Goal: Task Accomplishment & Management: Use online tool/utility

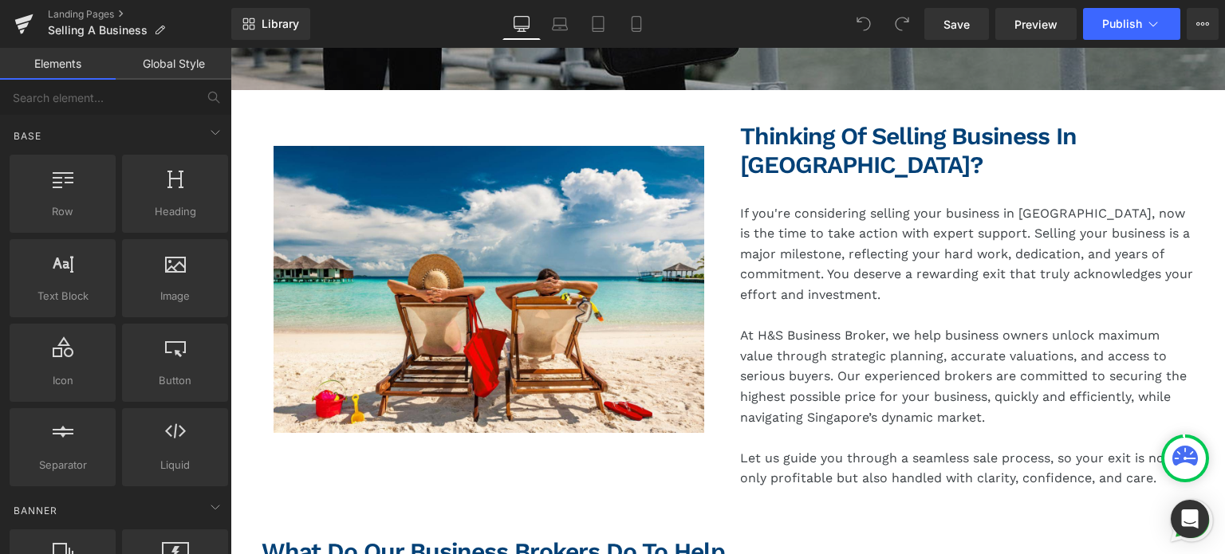
scroll to position [512, 0]
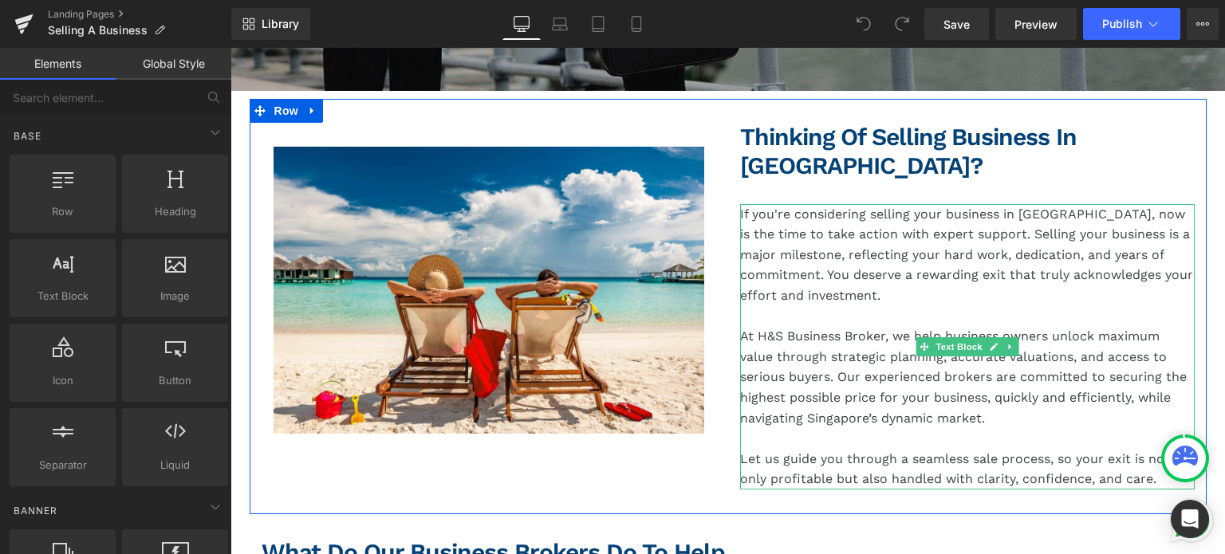
click at [896, 326] on p "At H&S Business Broker, we help business owners unlock maximum value through st…" at bounding box center [967, 377] width 455 height 102
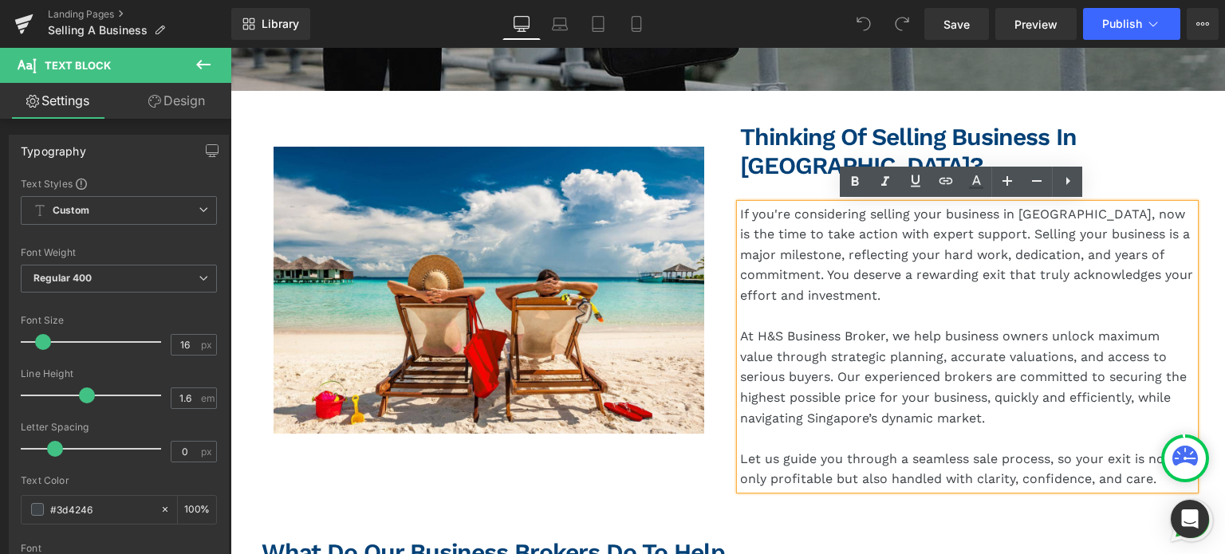
click at [967, 262] on p "If you're considering selling your business in [GEOGRAPHIC_DATA], now is the ti…" at bounding box center [967, 255] width 455 height 102
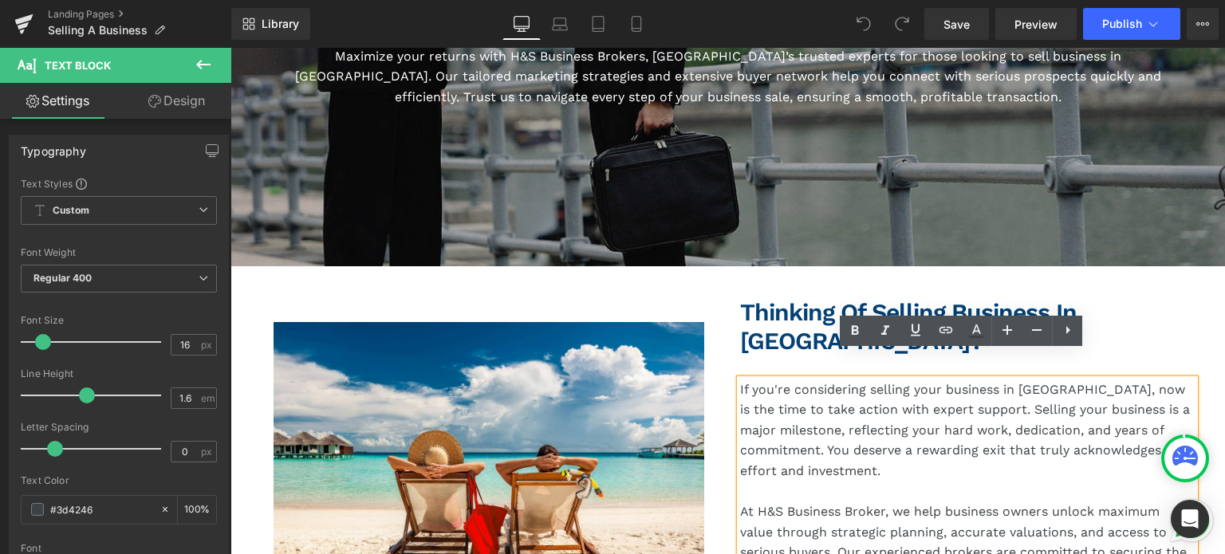
scroll to position [333, 0]
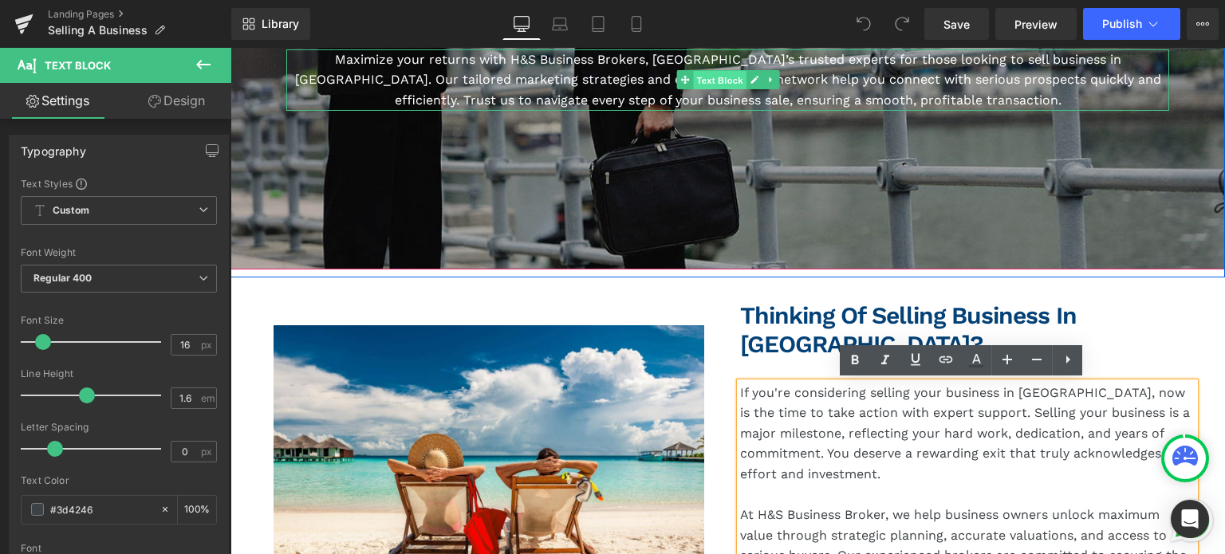
click at [696, 81] on span "Text Block" at bounding box center [719, 80] width 53 height 19
click at [766, 82] on icon at bounding box center [770, 80] width 9 height 10
click at [725, 82] on icon at bounding box center [729, 80] width 9 height 10
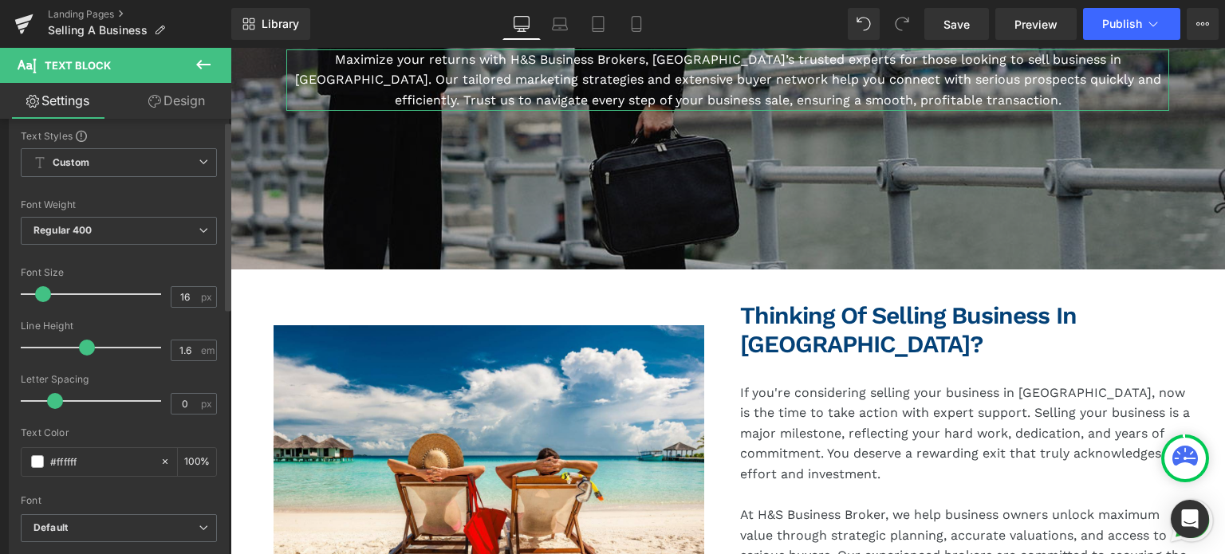
scroll to position [0, 0]
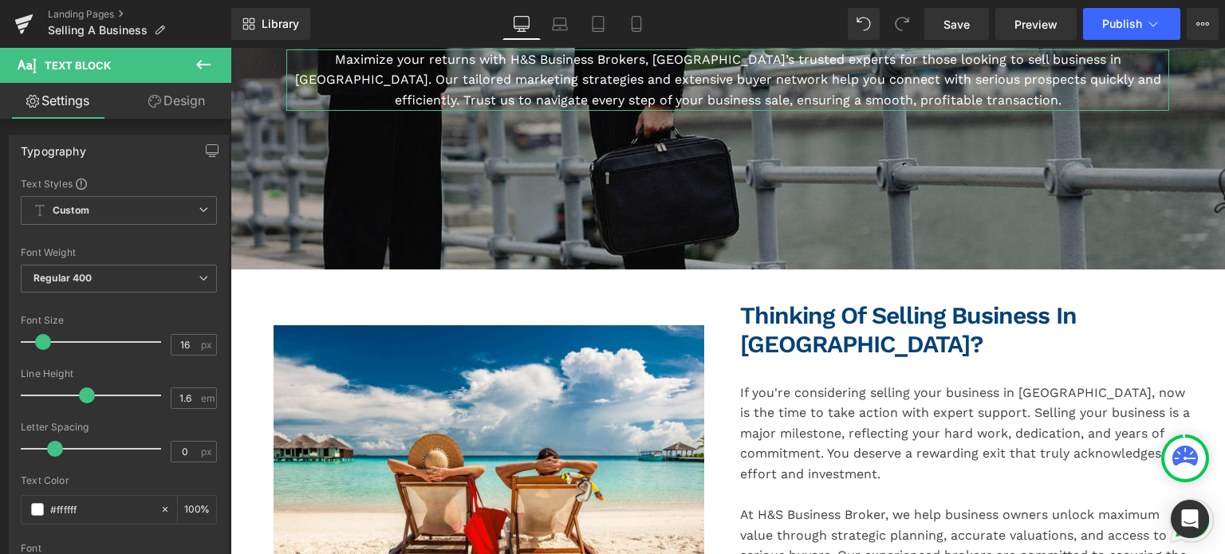
click at [175, 89] on link "Design" at bounding box center [177, 101] width 116 height 36
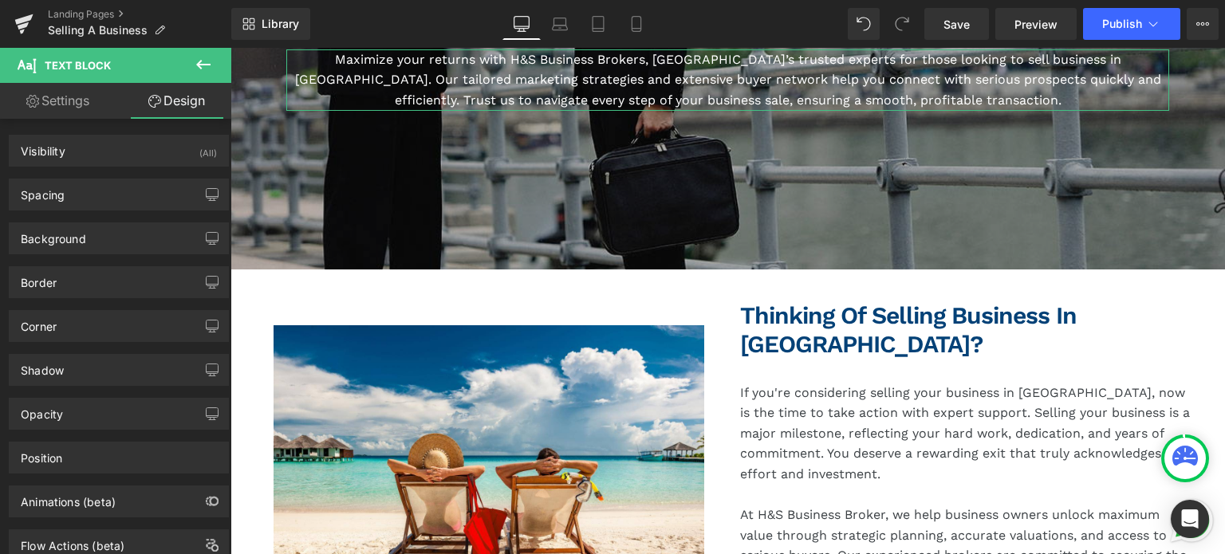
click at [41, 110] on link "Settings" at bounding box center [58, 101] width 116 height 36
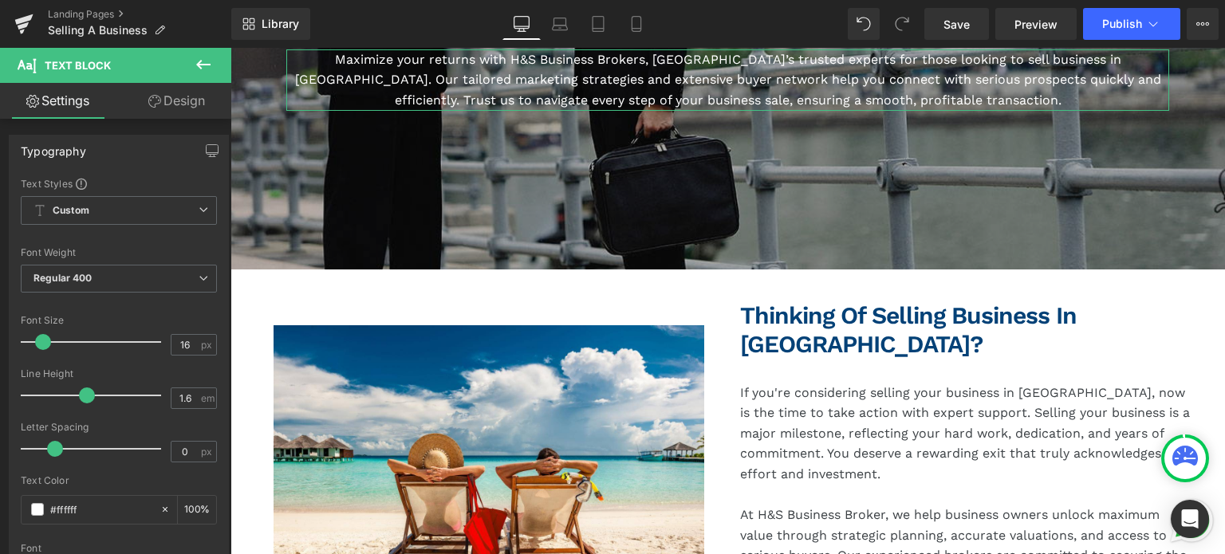
click at [172, 104] on link "Design" at bounding box center [177, 101] width 116 height 36
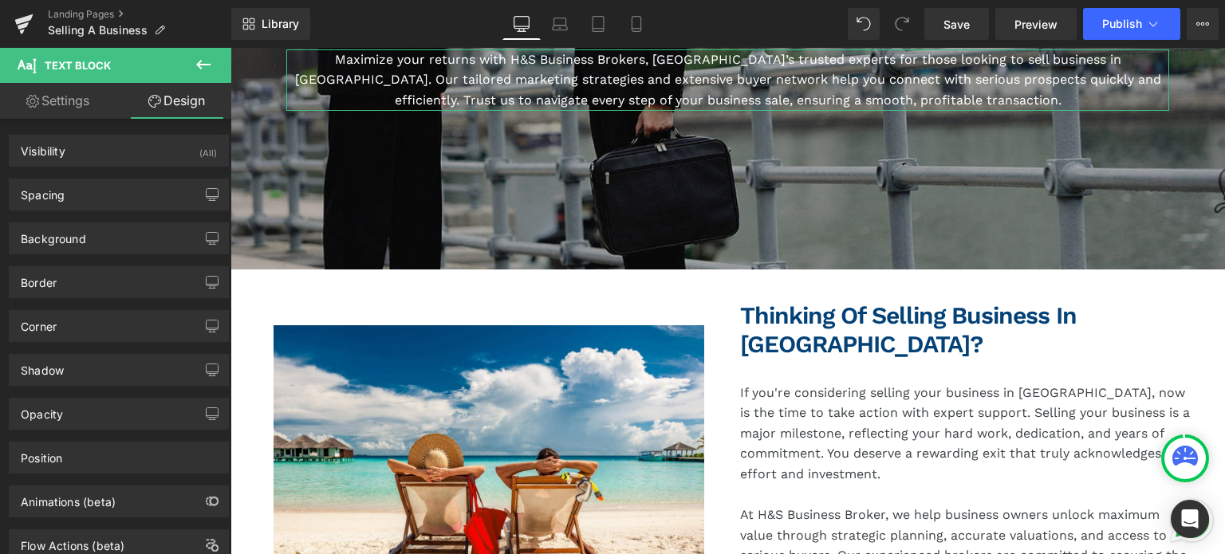
click at [89, 95] on link "Settings" at bounding box center [58, 101] width 116 height 36
type input "100"
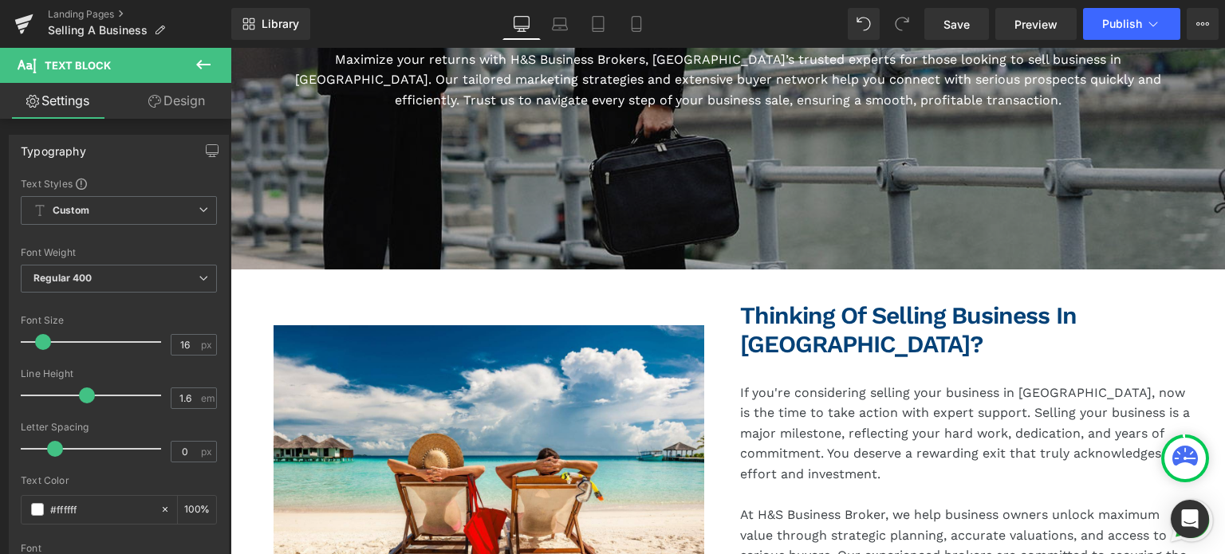
click at [198, 66] on icon at bounding box center [203, 65] width 14 height 10
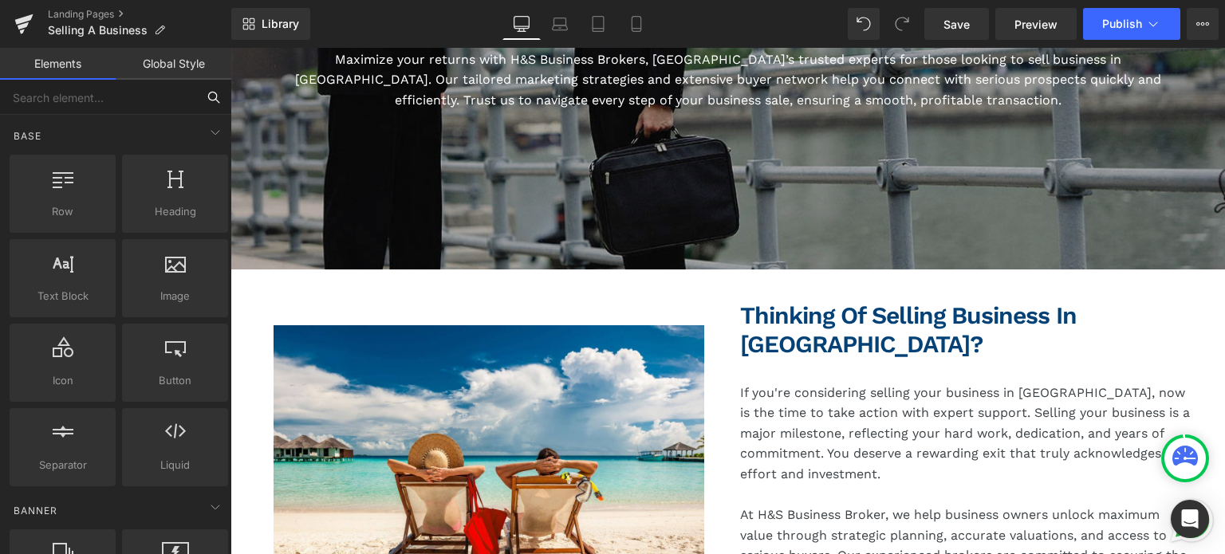
click at [83, 101] on input "text" at bounding box center [98, 97] width 196 height 35
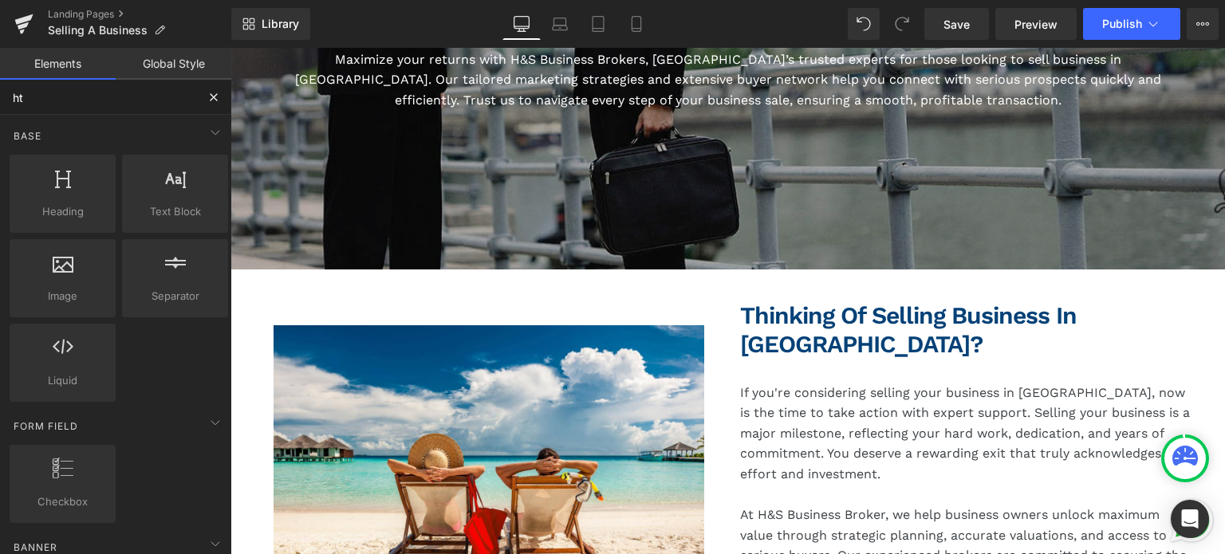
type input "htm"
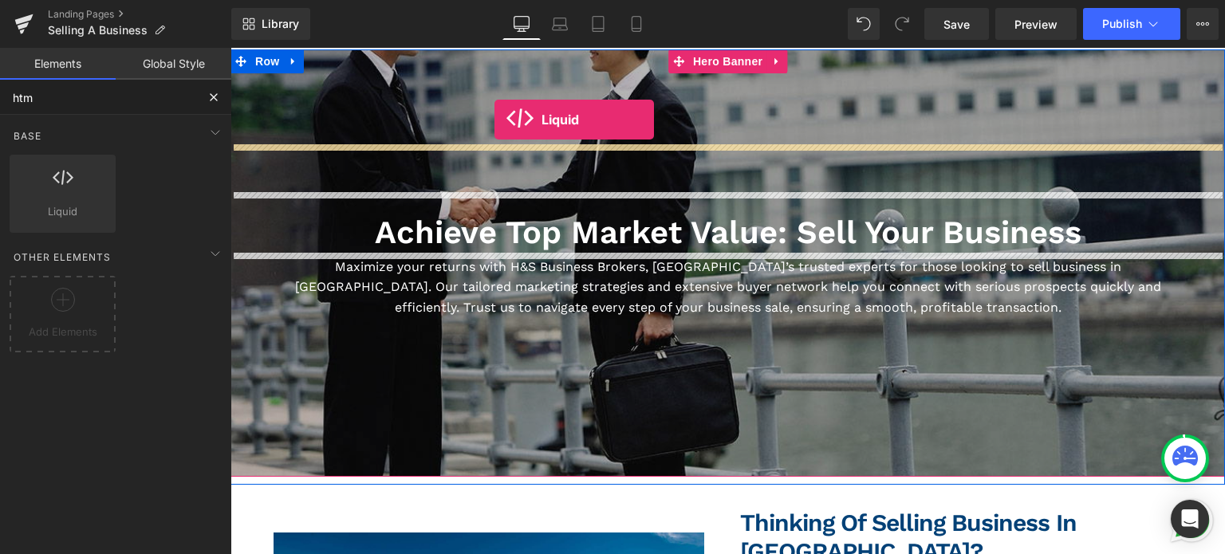
scroll to position [78, 0]
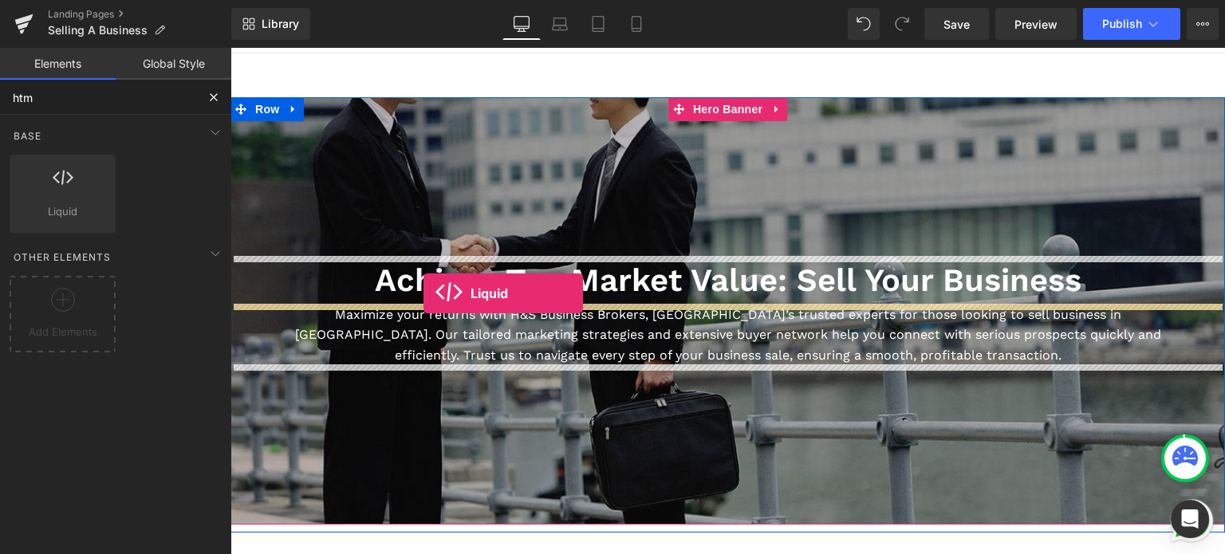
drag, startPoint x: 298, startPoint y: 247, endPoint x: 423, endPoint y: 293, distance: 133.2
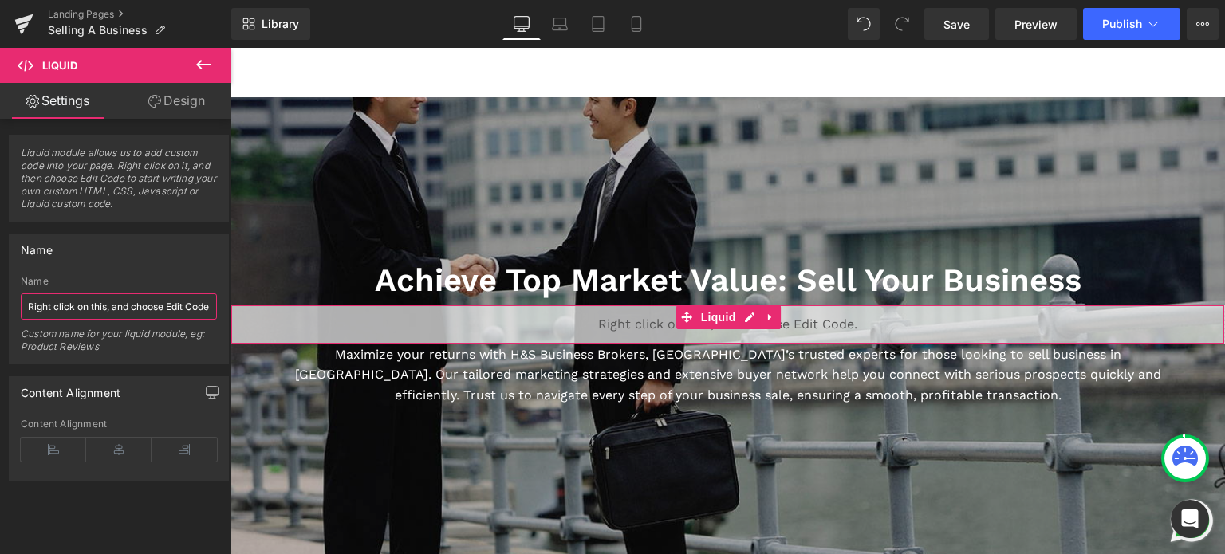
click at [137, 310] on input "Right click on this, and choose Edit Code." at bounding box center [119, 306] width 196 height 26
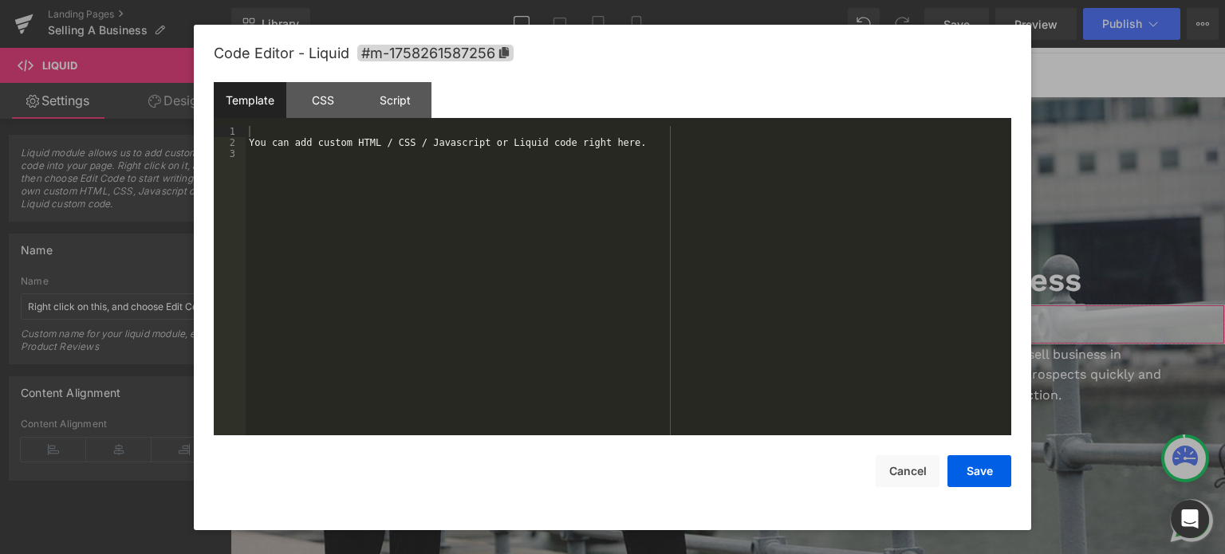
click at [618, 0] on div "Liquid You are previewing how the will restyle your page. You can not edit Elem…" at bounding box center [612, 0] width 1225 height 0
click at [501, 145] on div "You can add custom HTML / CSS / Javascript or Liquid code right here." at bounding box center [629, 292] width 766 height 333
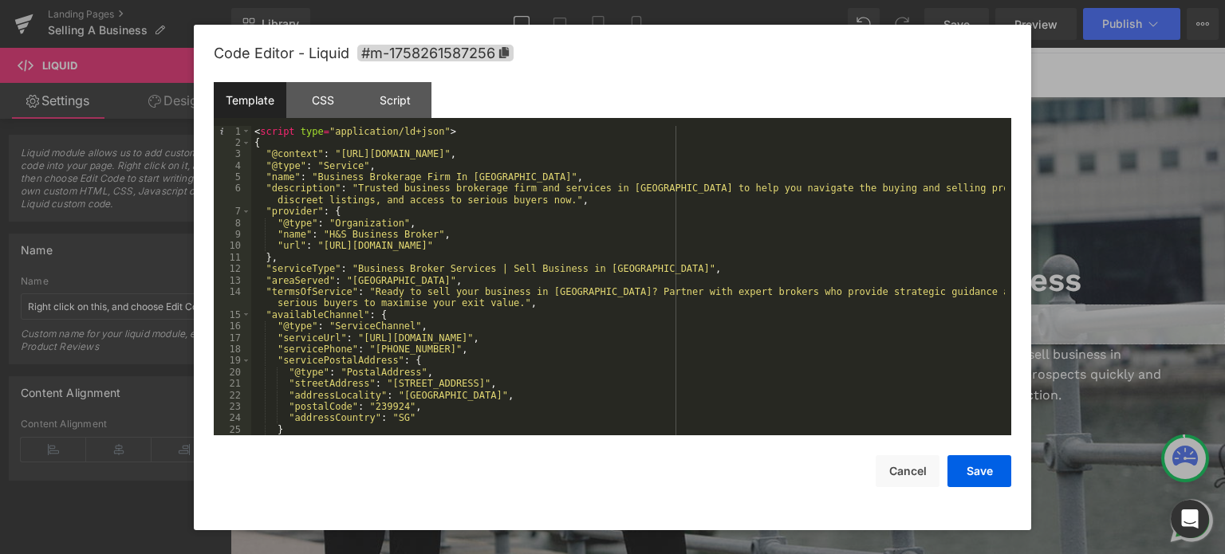
scroll to position [0, 0]
click at [968, 482] on button "Save" at bounding box center [979, 471] width 64 height 32
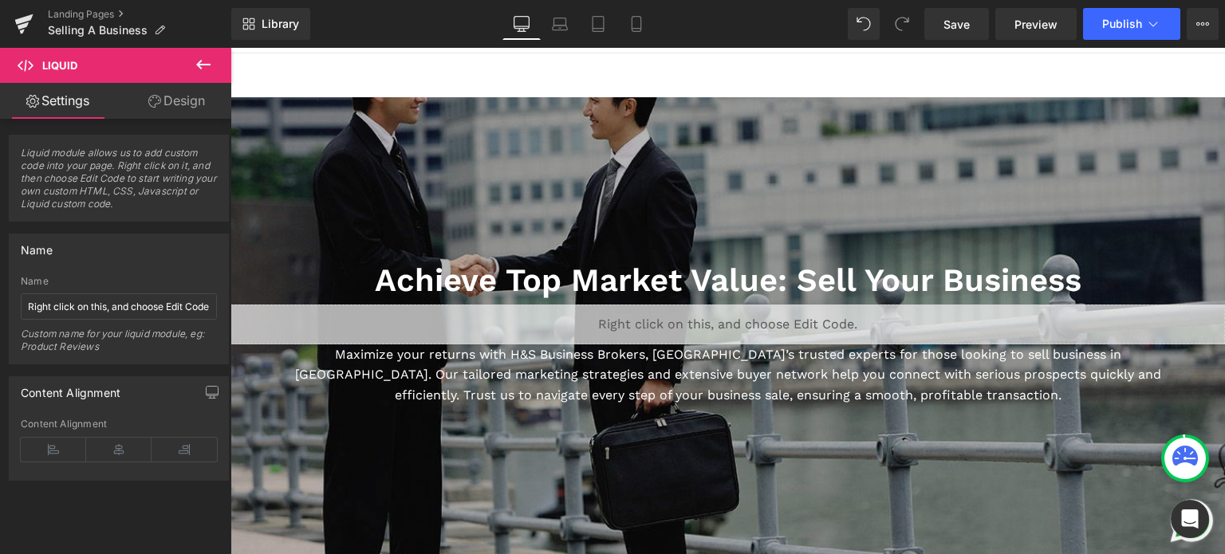
click at [203, 62] on icon at bounding box center [203, 64] width 19 height 19
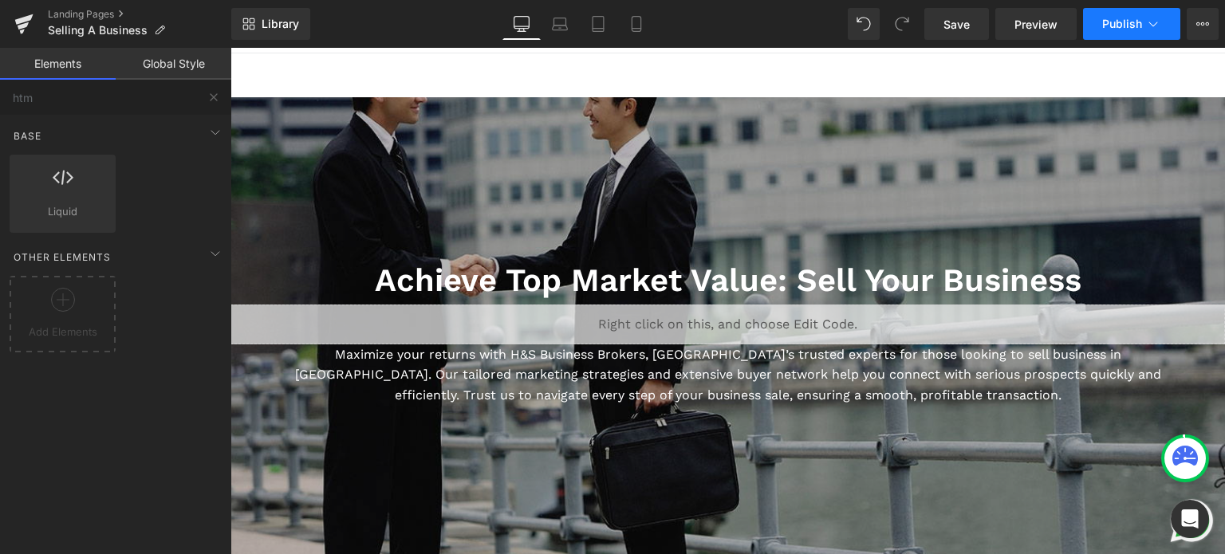
click at [1100, 31] on button "Publish" at bounding box center [1131, 24] width 97 height 32
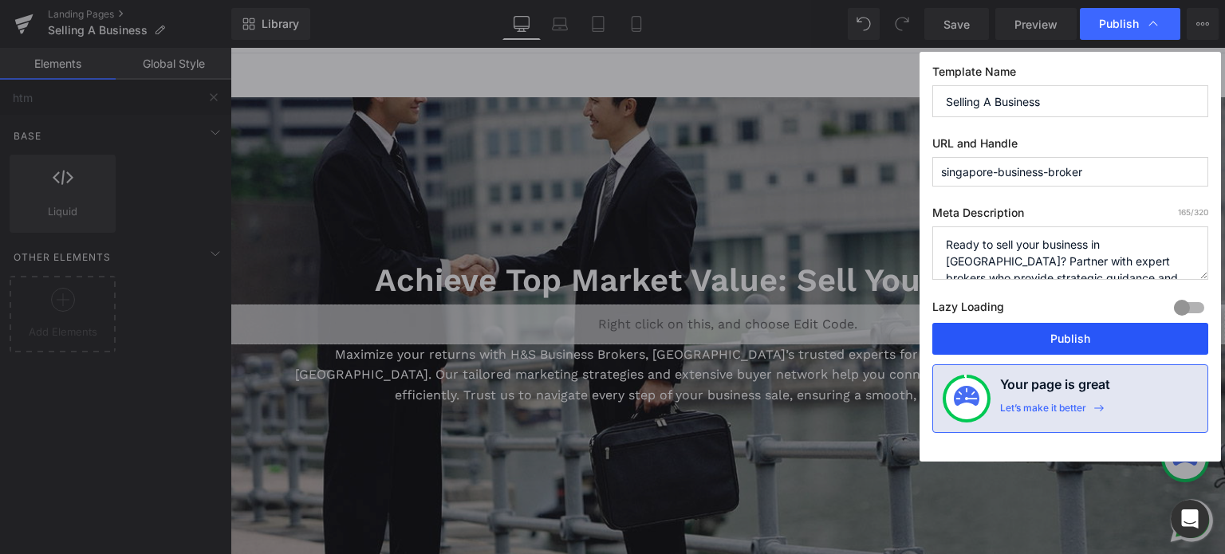
click at [1014, 345] on button "Publish" at bounding box center [1070, 339] width 276 height 32
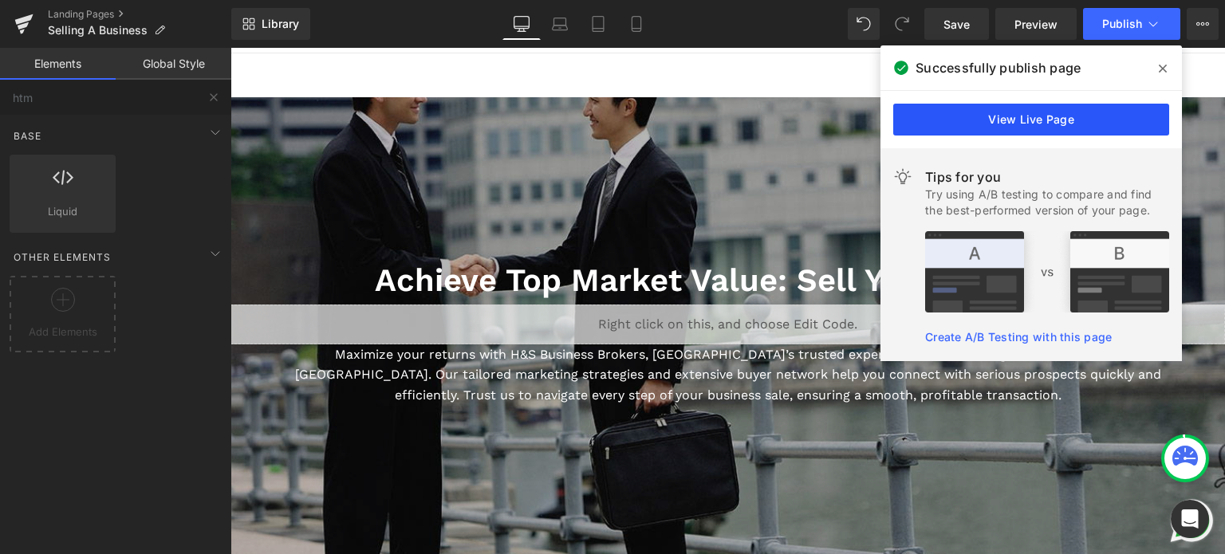
click at [1002, 123] on link "View Live Page" at bounding box center [1031, 120] width 276 height 32
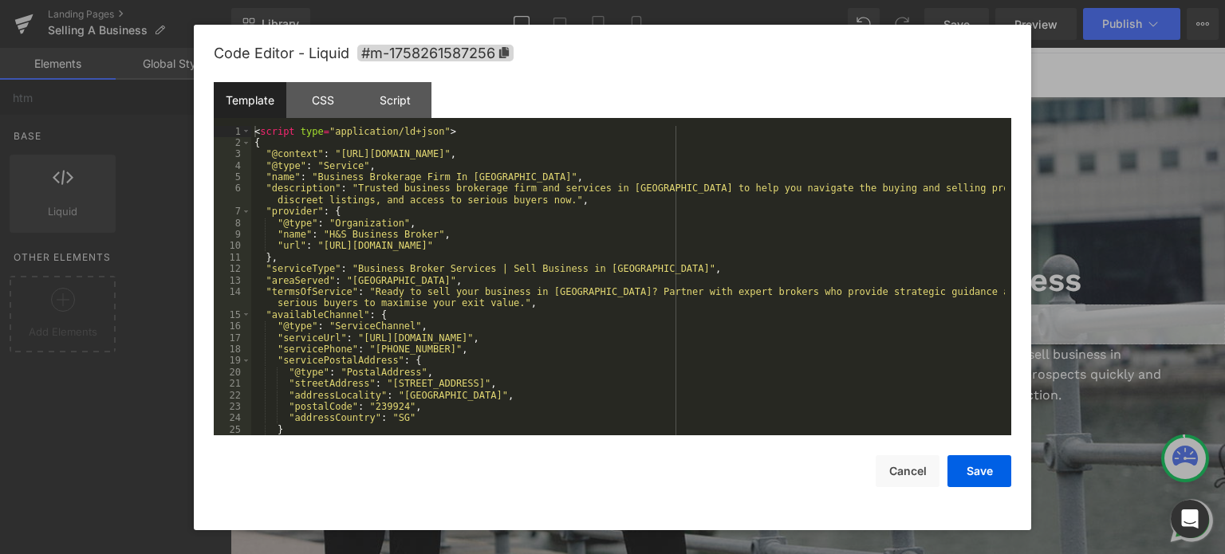
click at [599, 0] on div "Liquid You are previewing how the will restyle your page. You can not edit Elem…" at bounding box center [612, 0] width 1225 height 0
click at [329, 91] on div "CSS" at bounding box center [322, 100] width 73 height 36
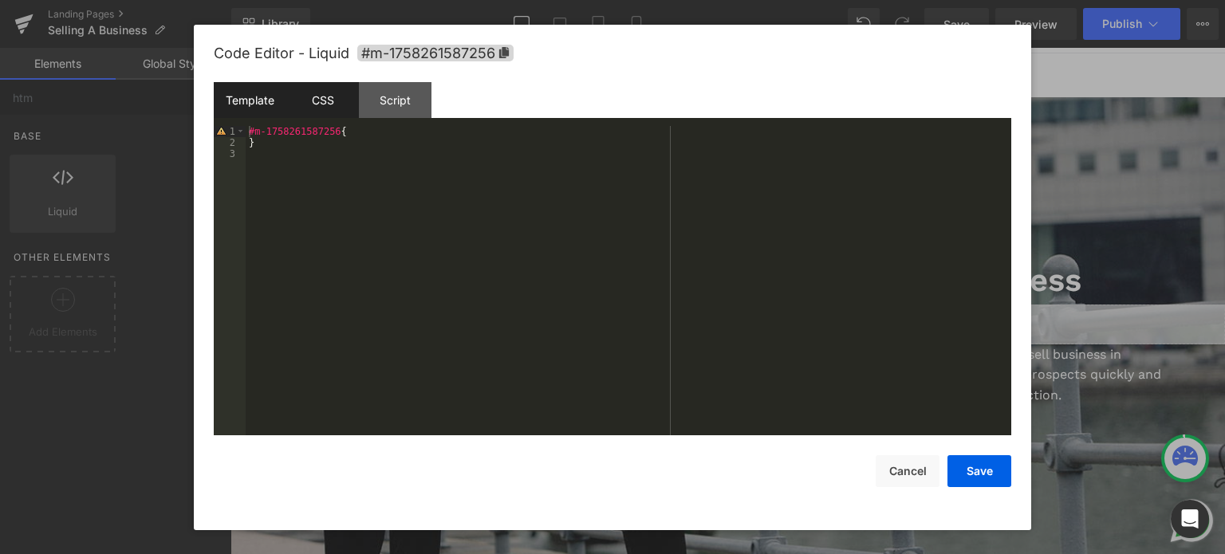
click at [229, 88] on div "Template" at bounding box center [250, 100] width 73 height 36
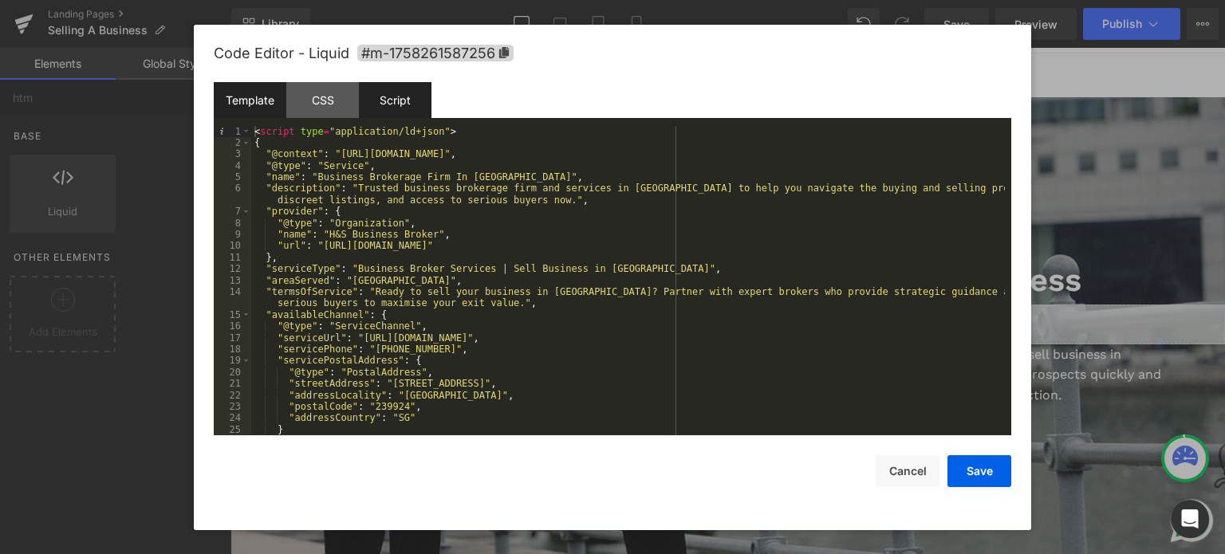
click at [379, 108] on div "Script" at bounding box center [395, 100] width 73 height 36
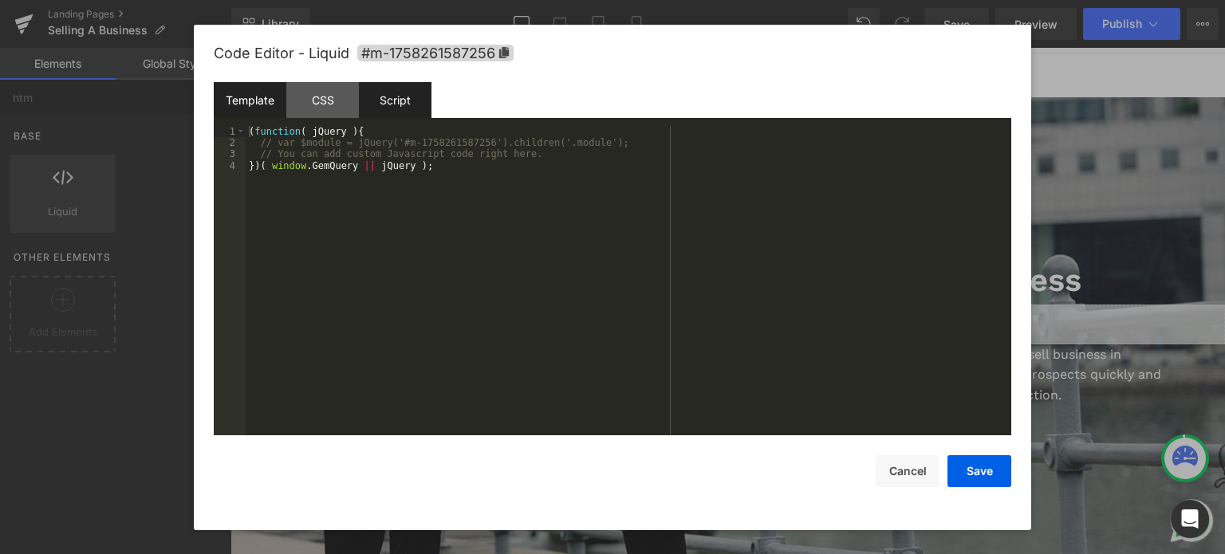
click at [238, 110] on div "Template" at bounding box center [250, 100] width 73 height 36
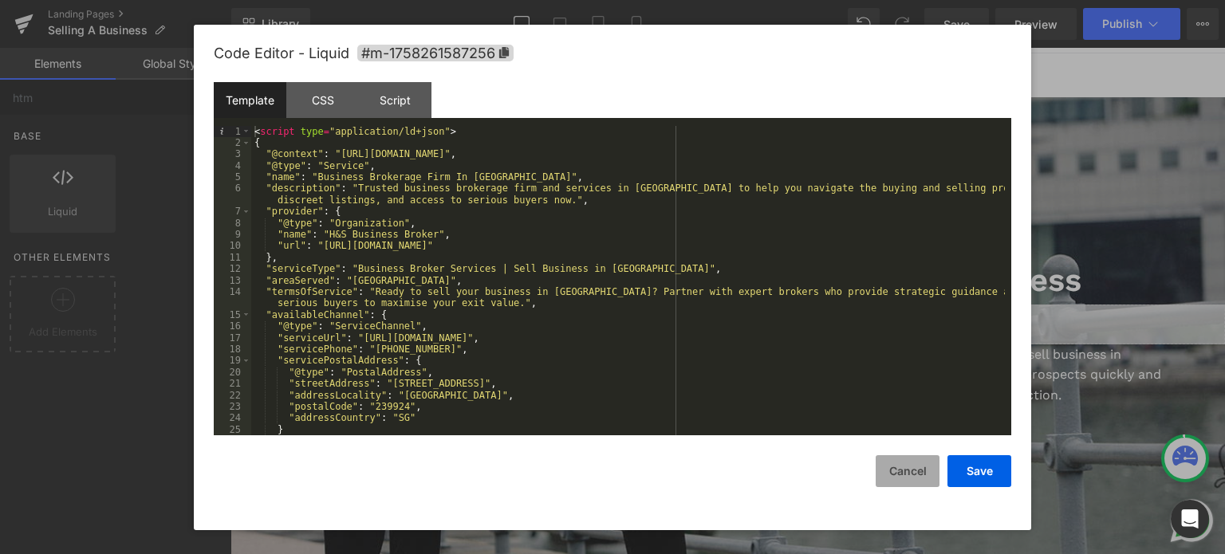
click at [892, 470] on button "Cancel" at bounding box center [908, 471] width 64 height 32
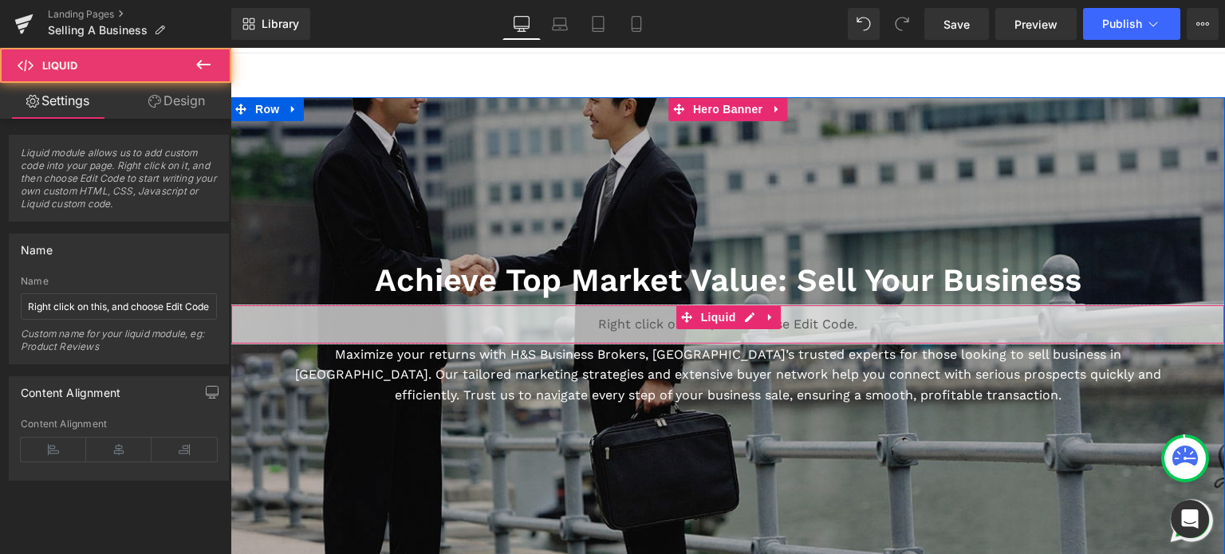
click at [599, 321] on div "Liquid" at bounding box center [727, 325] width 995 height 40
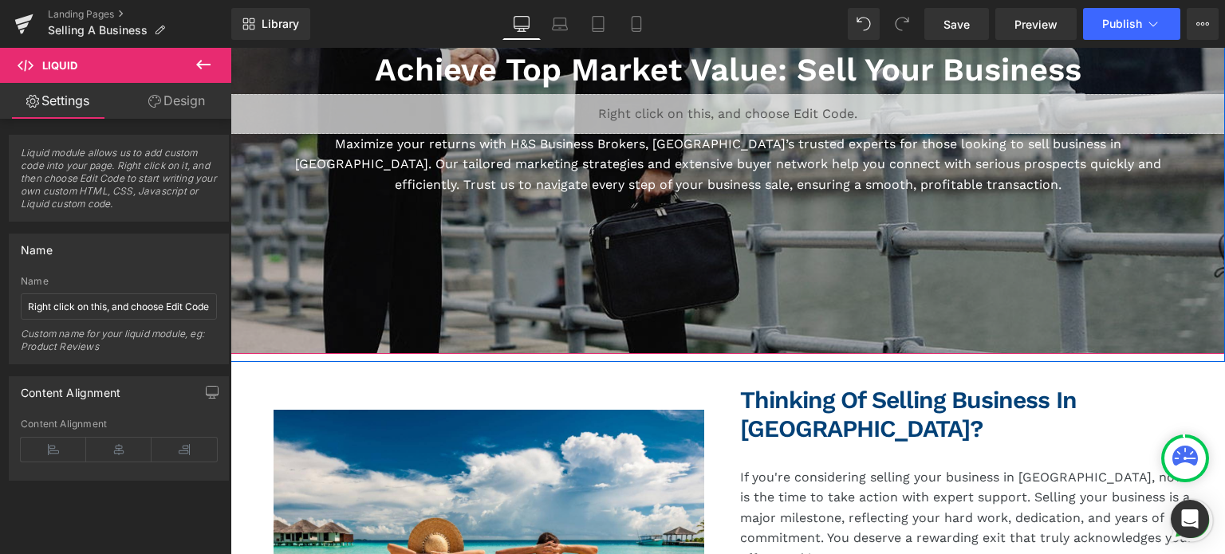
scroll to position [188, 0]
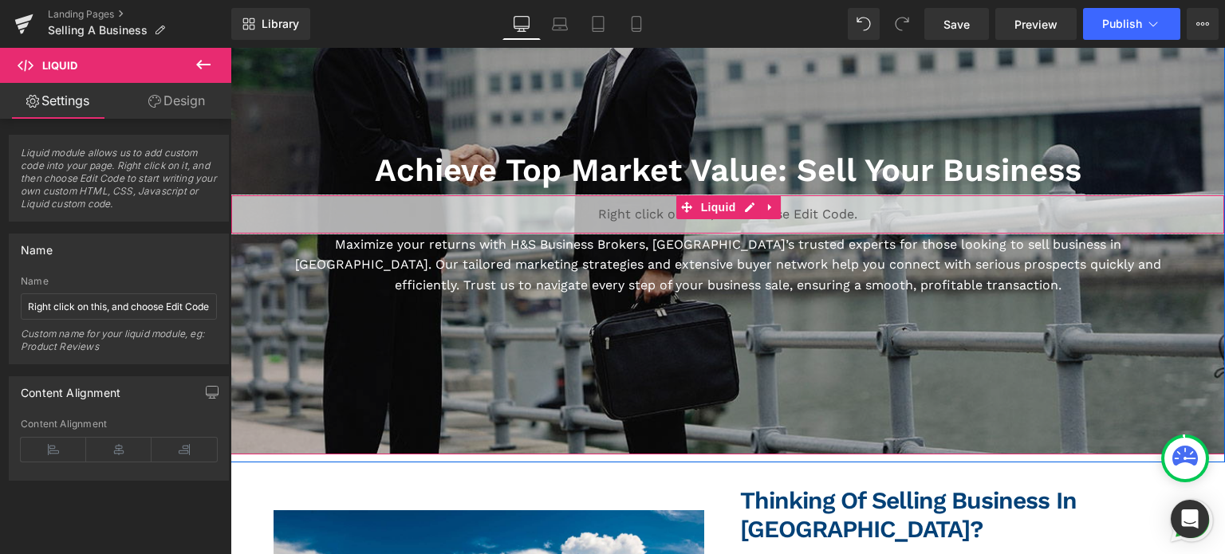
click at [628, 206] on div "Liquid" at bounding box center [727, 215] width 995 height 40
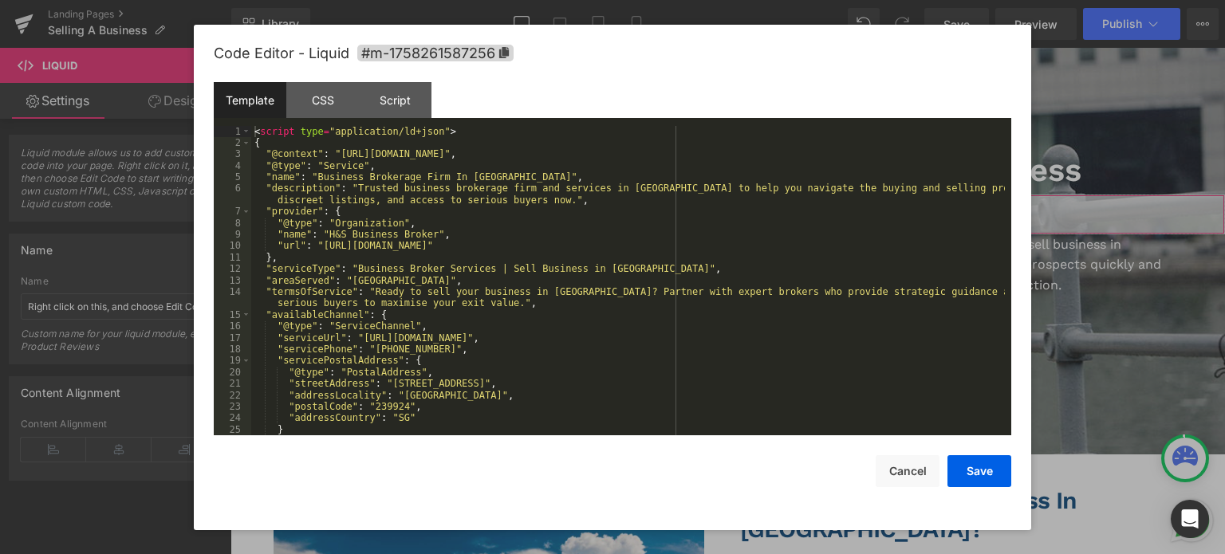
click at [645, 0] on div "Liquid You are previewing how the will restyle your page. You can not edit Elem…" at bounding box center [612, 0] width 1225 height 0
click at [337, 92] on div "CSS" at bounding box center [322, 100] width 73 height 36
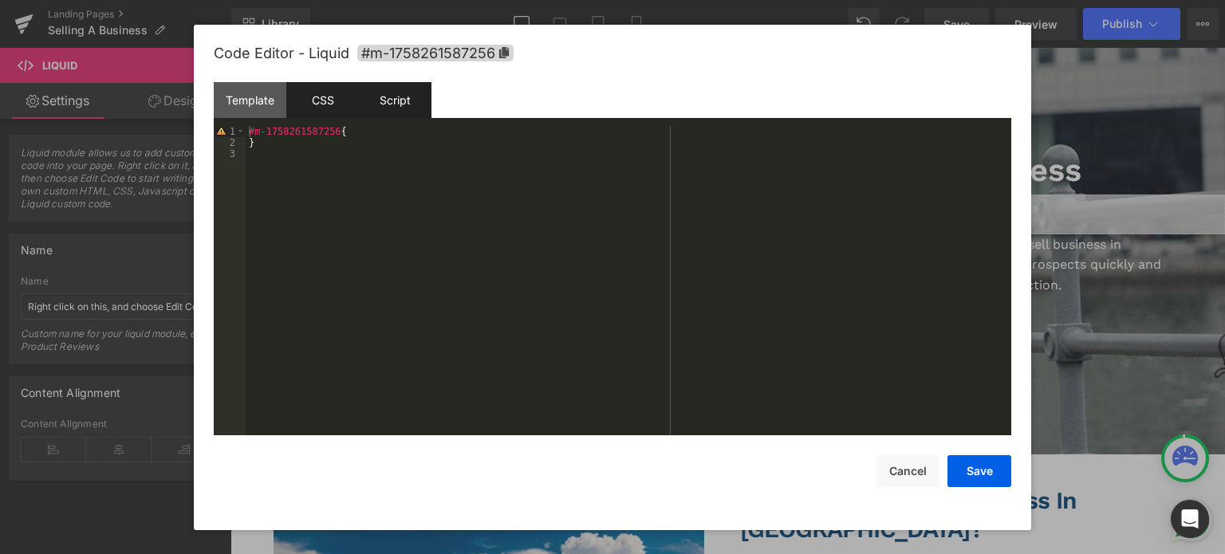
click at [380, 102] on div "Script" at bounding box center [395, 100] width 73 height 36
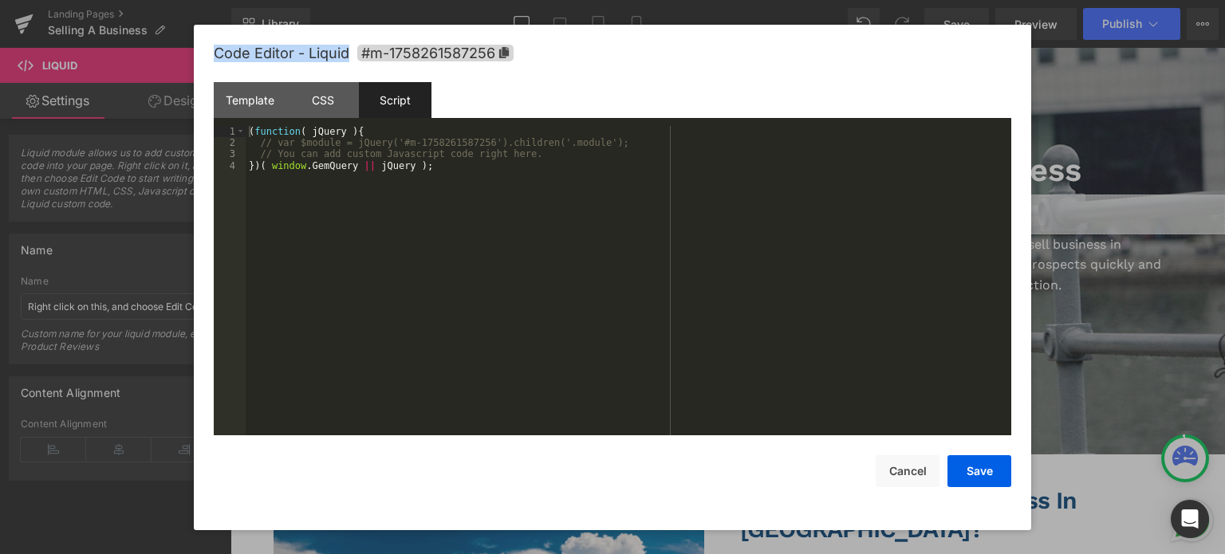
drag, startPoint x: 211, startPoint y: 47, endPoint x: 348, endPoint y: 41, distance: 136.5
click at [348, 41] on div "Code Editor - Liquid #m-1758261587256 Template CSS Script Data 1 2 3 4 5 6 7 8 …" at bounding box center [612, 278] width 837 height 506
copy span "Code Editor - Liquid"
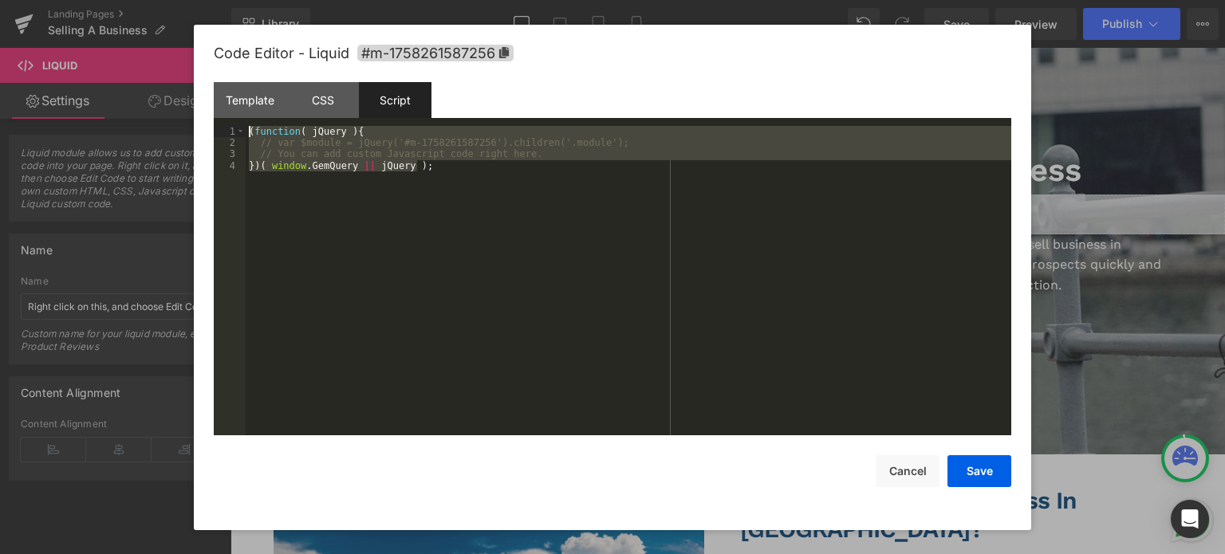
drag, startPoint x: 509, startPoint y: 183, endPoint x: 198, endPoint y: 101, distance: 321.5
click at [198, 101] on div "Code Editor - Liquid #m-1758261587256 Template CSS Script Data 1 2 3 4 5 6 7 8 …" at bounding box center [612, 278] width 837 height 506
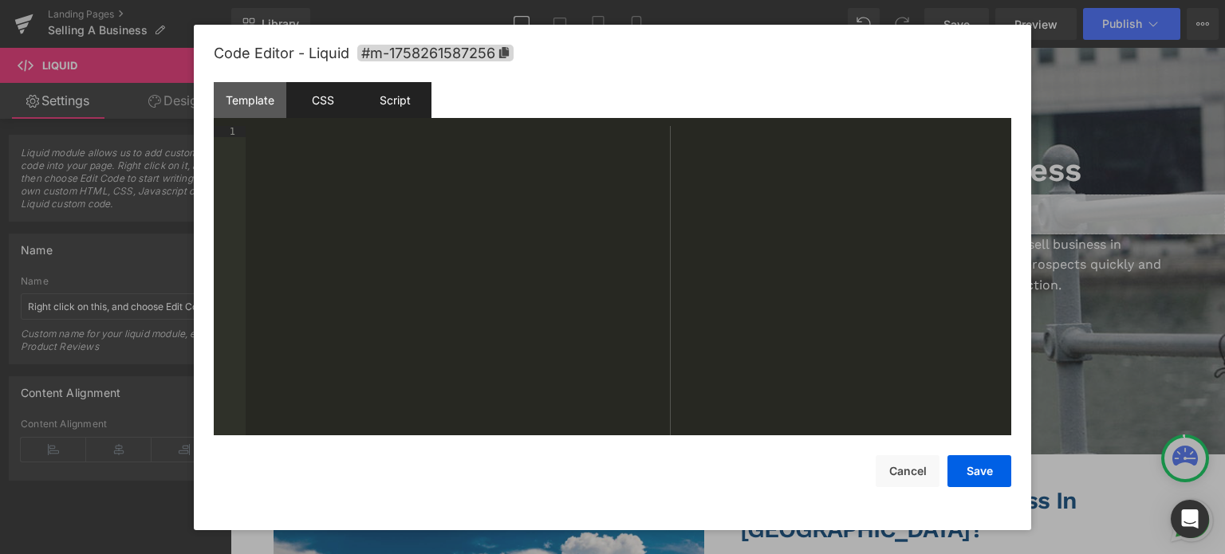
click at [299, 105] on div "CSS" at bounding box center [322, 100] width 73 height 36
click at [372, 174] on div "#m-1758261587256 { }" at bounding box center [629, 292] width 766 height 333
click at [268, 97] on div "Template" at bounding box center [250, 100] width 73 height 36
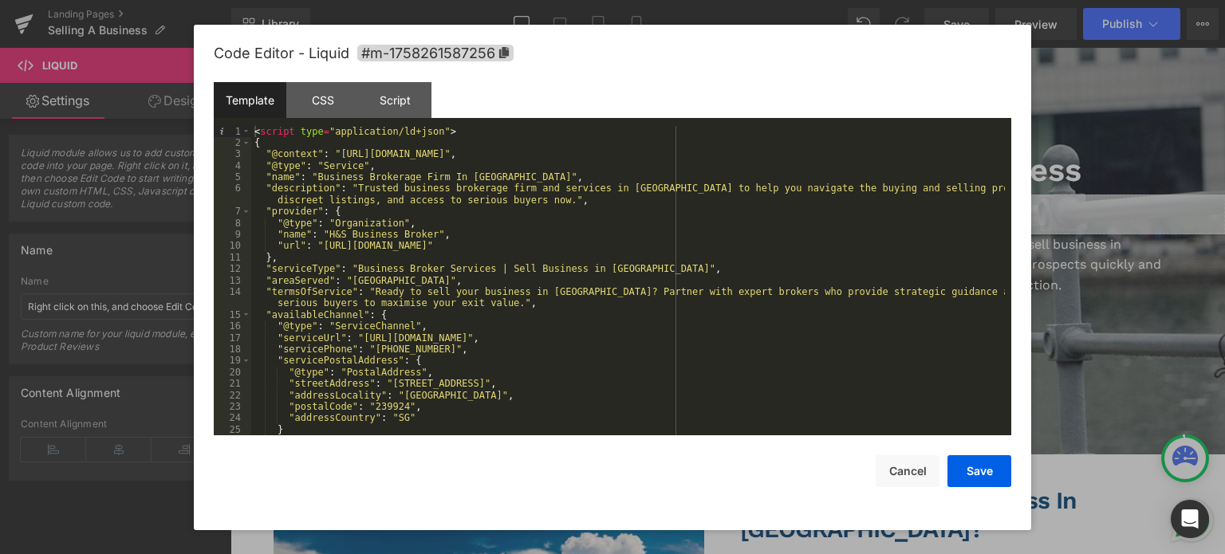
click at [354, 196] on div "< script type = "application/ld+json" > { "@context" : "[URL][DOMAIN_NAME]" , "…" at bounding box center [628, 292] width 754 height 333
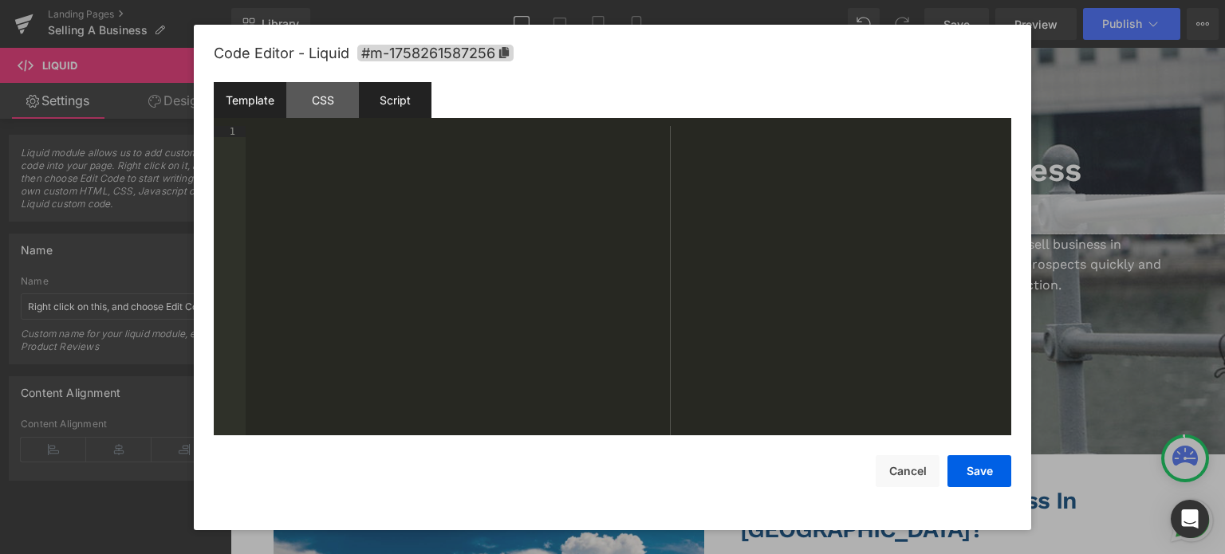
click at [413, 93] on div "Script" at bounding box center [395, 100] width 73 height 36
click at [534, 167] on div at bounding box center [629, 292] width 766 height 333
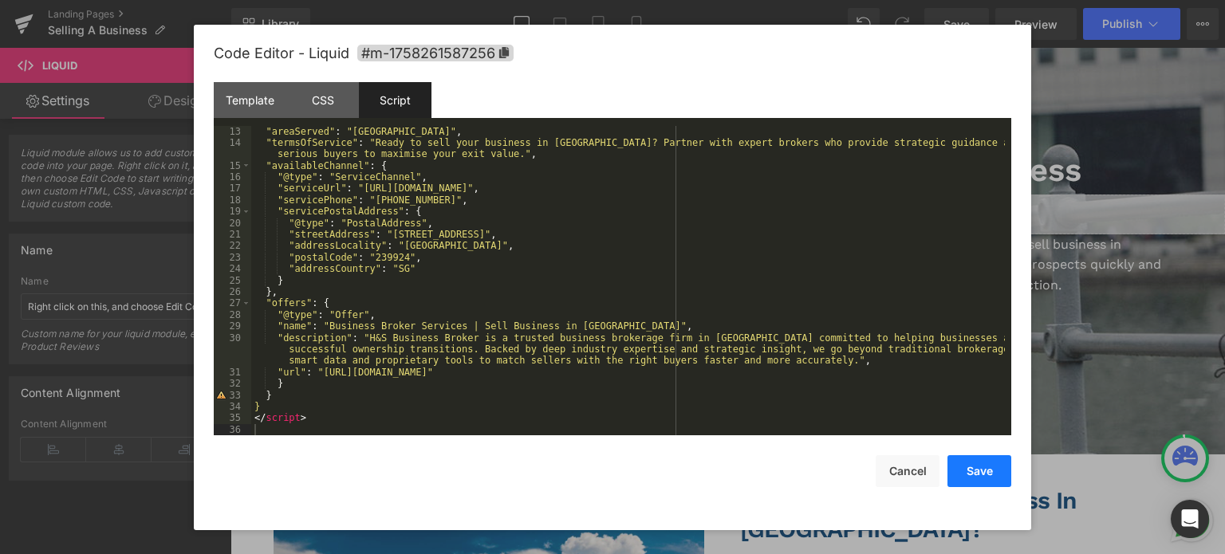
click at [982, 471] on button "Save" at bounding box center [979, 471] width 64 height 32
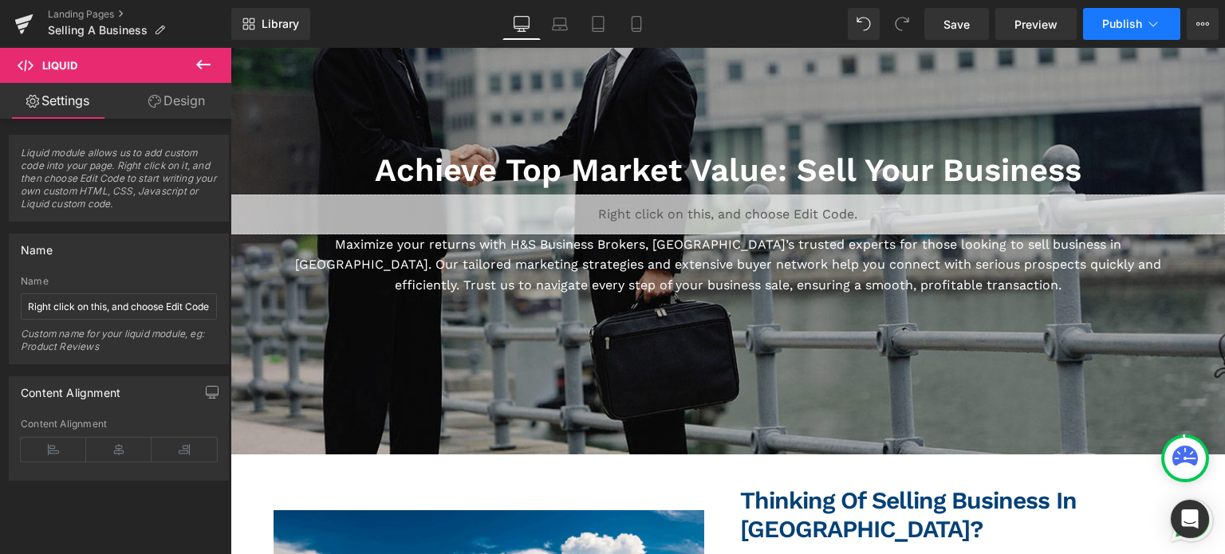
click at [1102, 31] on button "Publish" at bounding box center [1131, 24] width 97 height 32
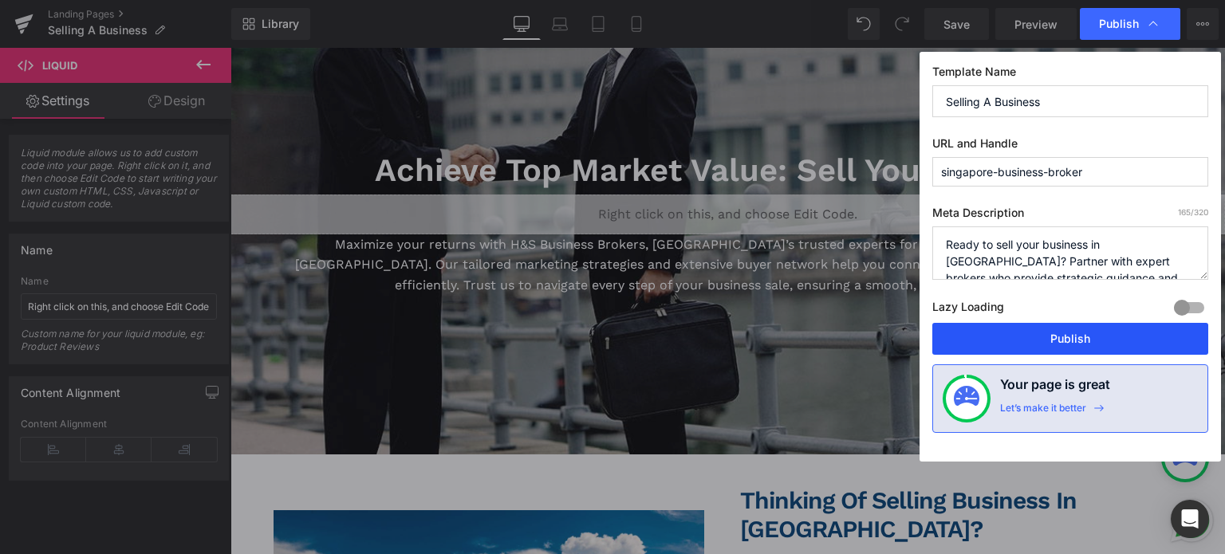
click at [1013, 344] on button "Publish" at bounding box center [1070, 339] width 276 height 32
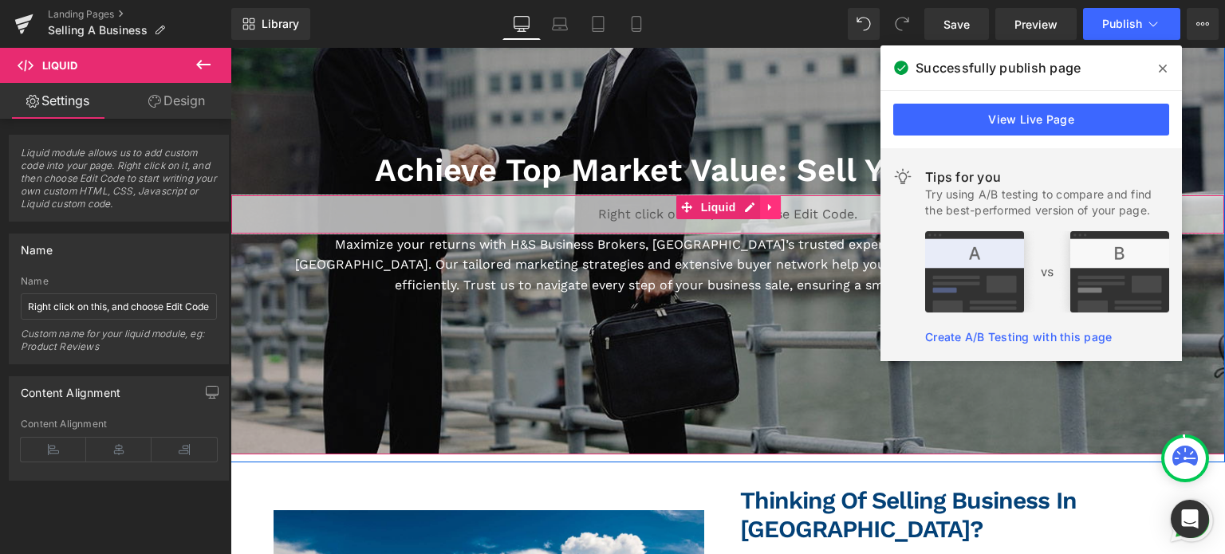
click at [765, 203] on icon at bounding box center [770, 207] width 11 height 12
click at [777, 207] on icon at bounding box center [780, 207] width 11 height 11
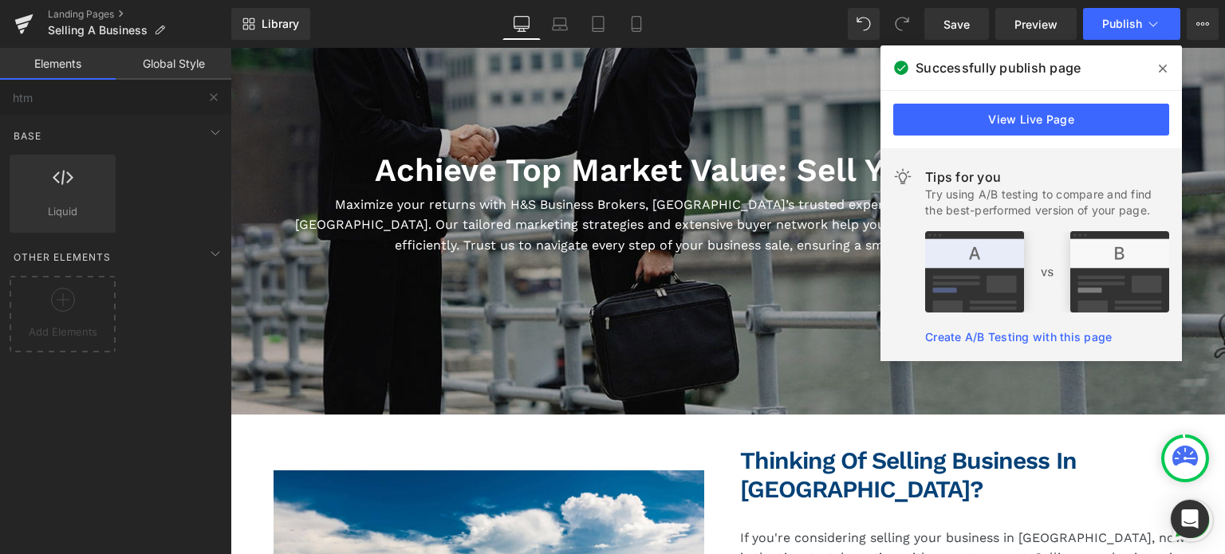
click at [150, 55] on link "Global Style" at bounding box center [174, 64] width 116 height 32
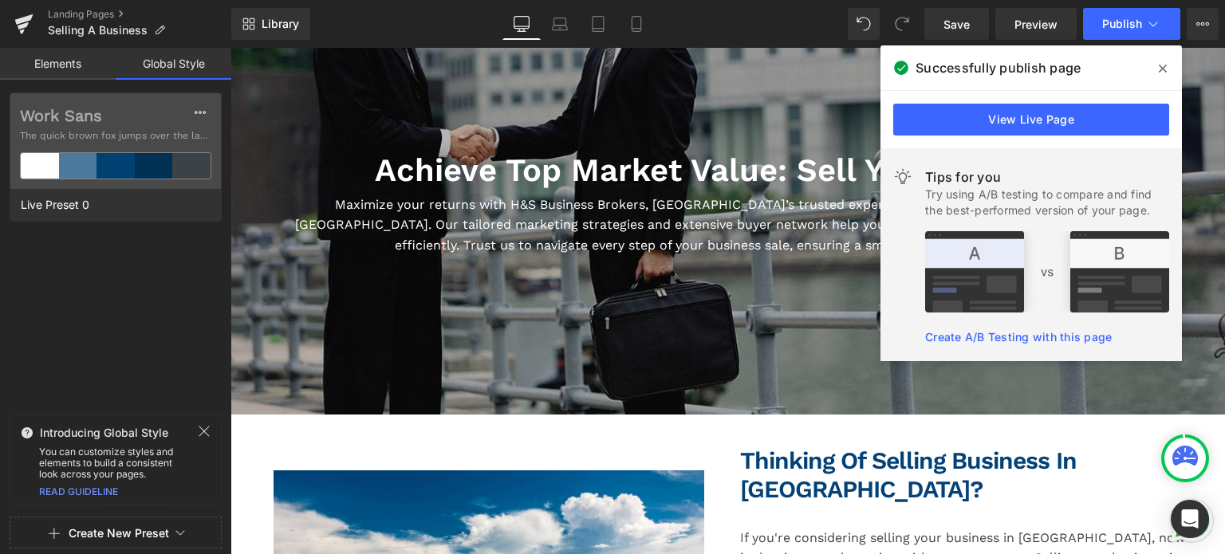
click at [35, 73] on link "Elements" at bounding box center [58, 64] width 116 height 32
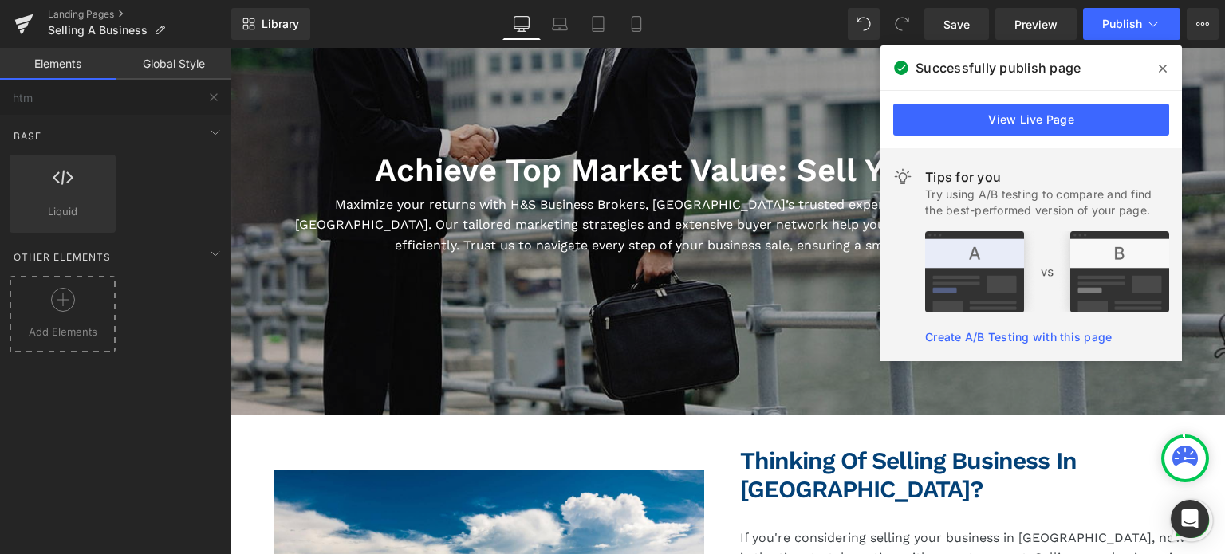
click at [57, 311] on div at bounding box center [63, 306] width 98 height 36
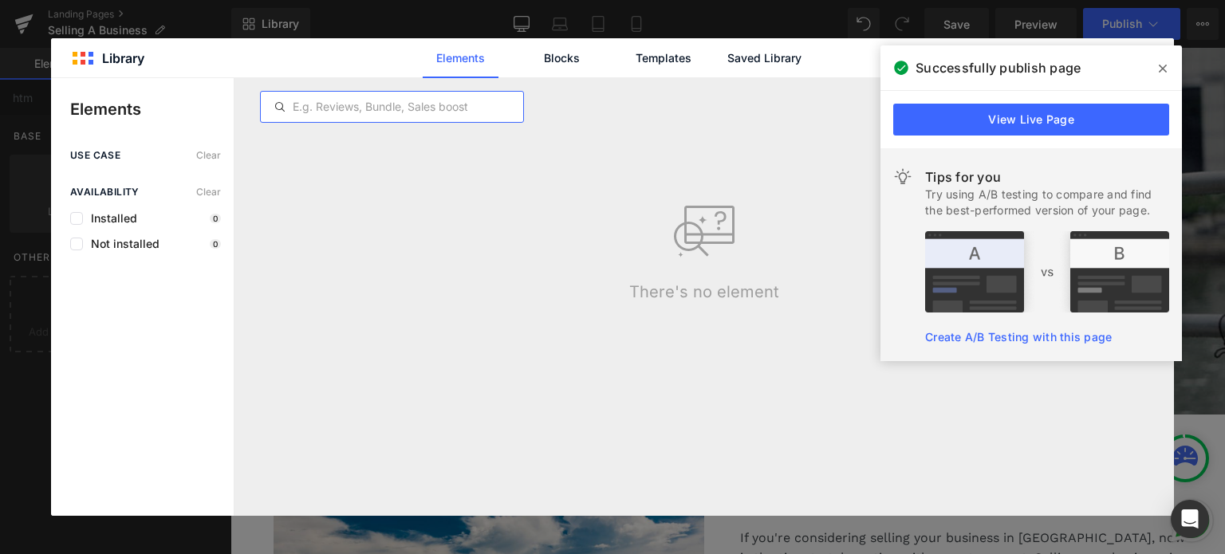
click at [327, 108] on input "text" at bounding box center [392, 106] width 262 height 19
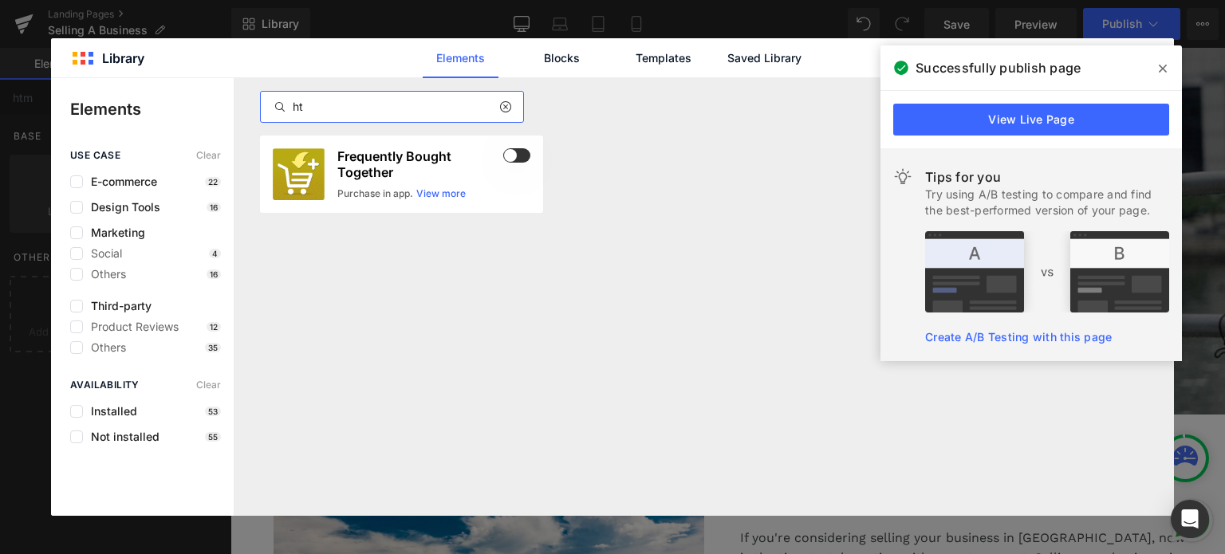
type input "h"
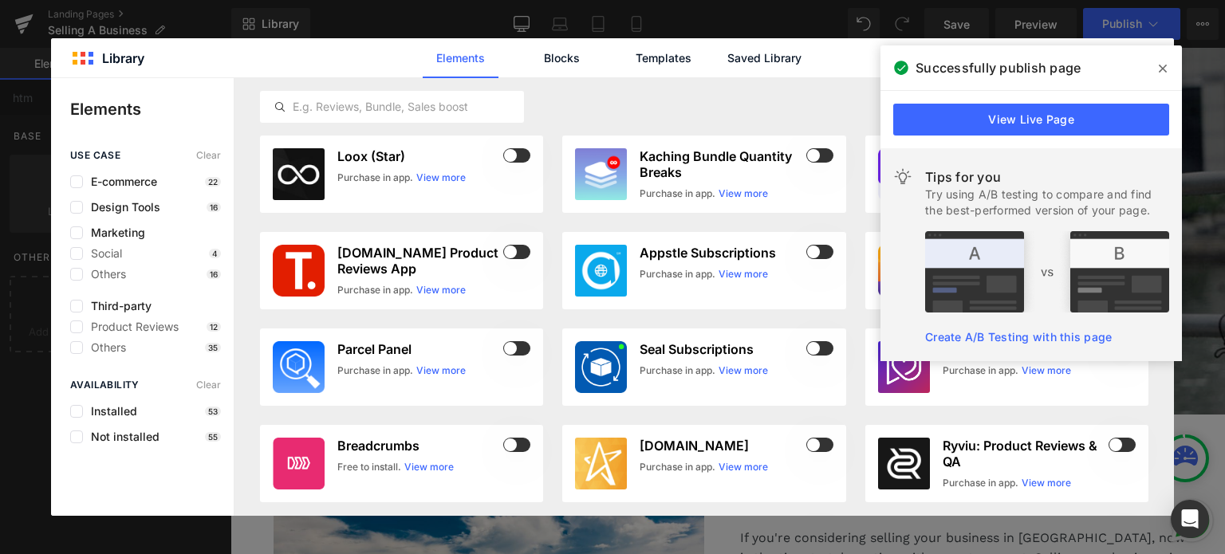
click at [1161, 72] on icon at bounding box center [1163, 68] width 8 height 13
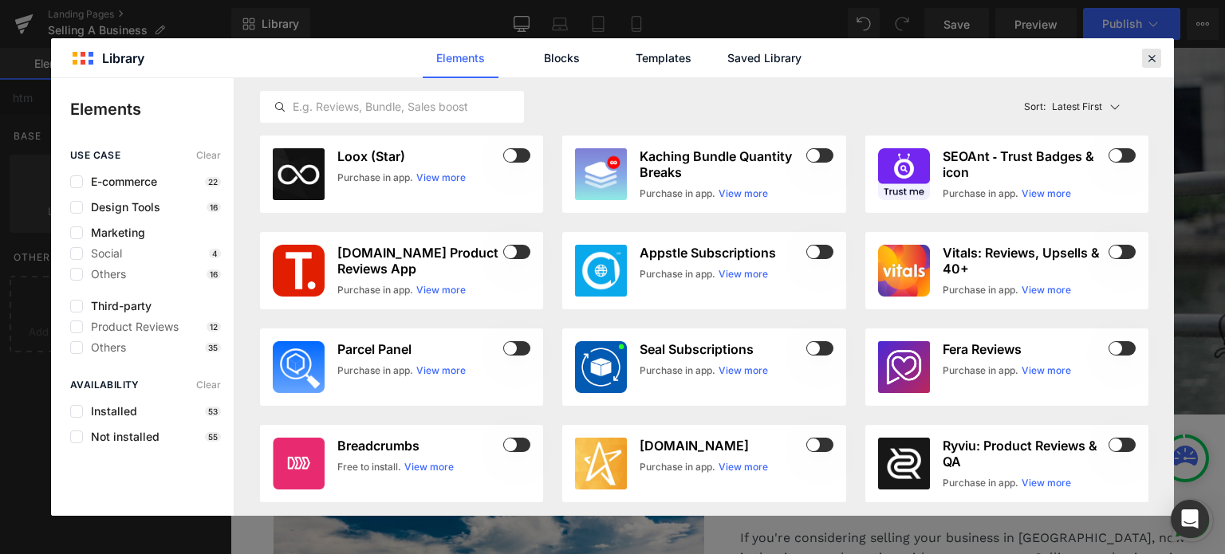
click at [1156, 66] on div at bounding box center [1151, 58] width 19 height 19
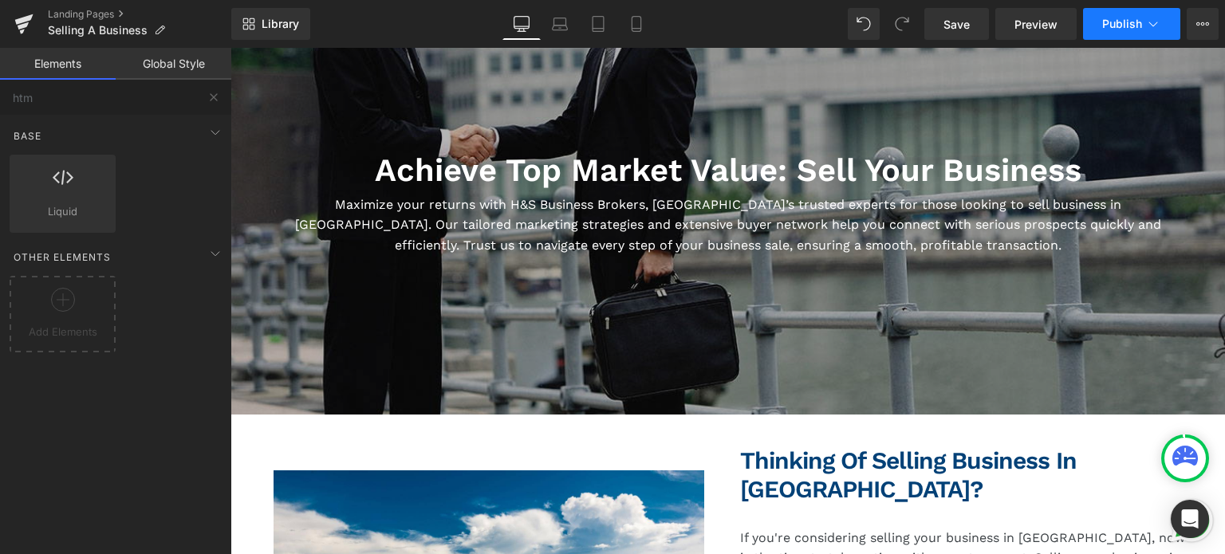
click at [1117, 9] on button "Publish" at bounding box center [1131, 24] width 97 height 32
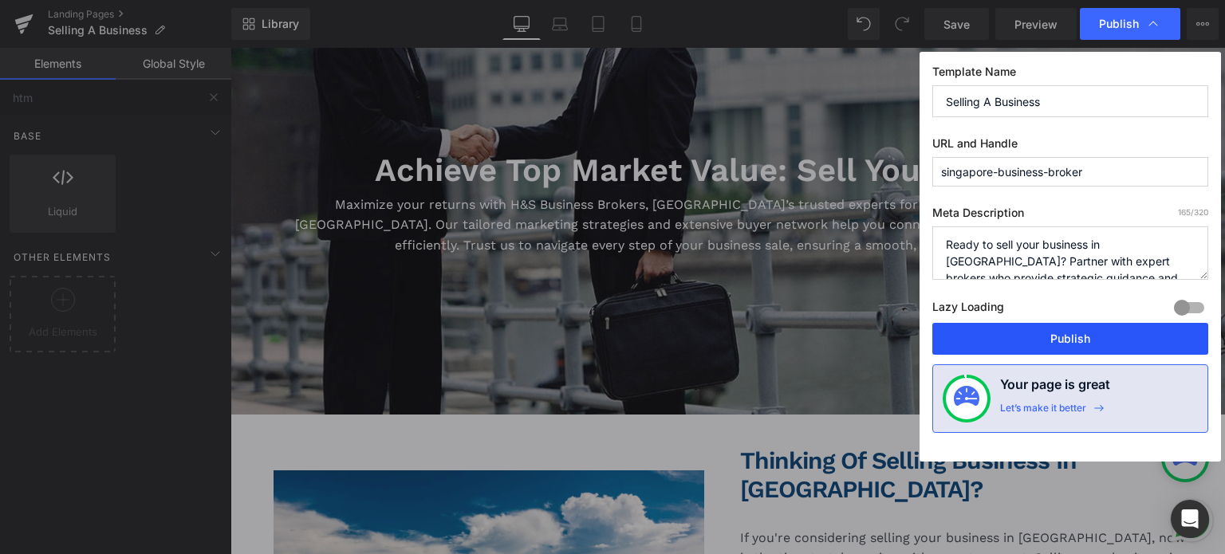
click at [1069, 335] on button "Publish" at bounding box center [1070, 339] width 276 height 32
